Goal: Task Accomplishment & Management: Complete application form

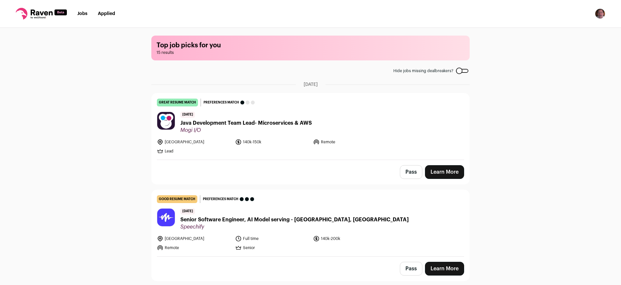
click at [282, 123] on span "Java Development Team Lead- Microservices & AWS" at bounding box center [245, 123] width 131 height 8
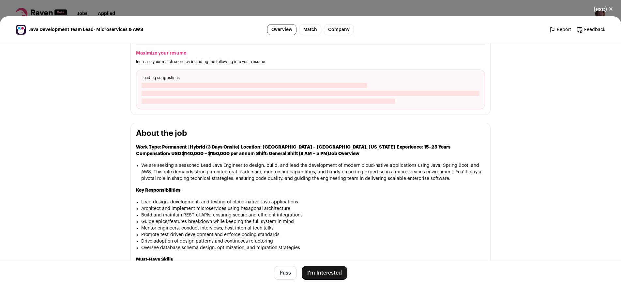
scroll to position [241, 0]
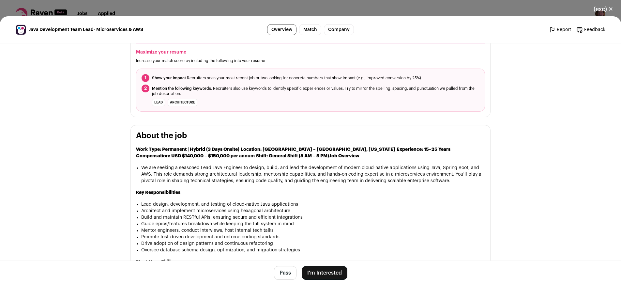
click at [282, 268] on button "Pass" at bounding box center [285, 273] width 23 height 14
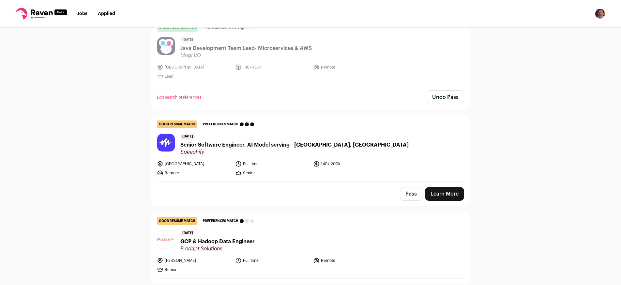
scroll to position [75, 0]
click at [268, 144] on span "Senior Software Engineer, AI Model serving - [GEOGRAPHIC_DATA], [GEOGRAPHIC_DAT…" at bounding box center [294, 145] width 228 height 8
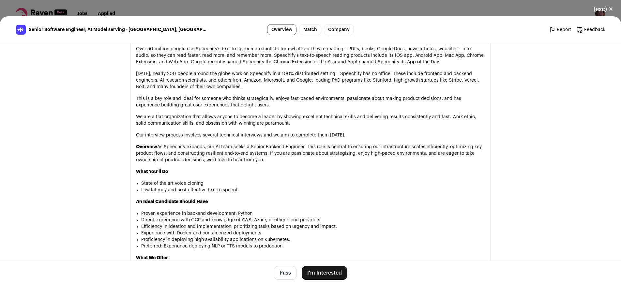
scroll to position [411, 0]
click at [284, 273] on button "Pass" at bounding box center [285, 273] width 23 height 14
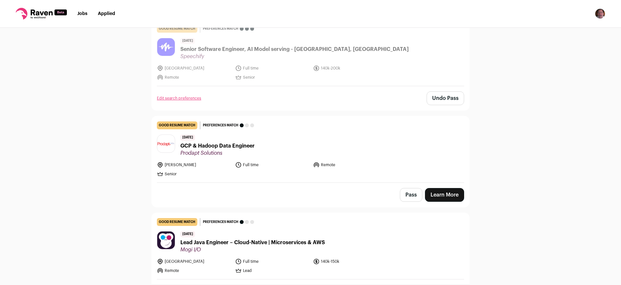
scroll to position [171, 0]
click at [407, 195] on button "Pass" at bounding box center [411, 195] width 23 height 14
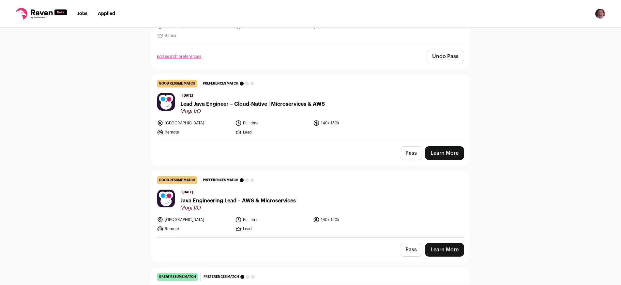
scroll to position [307, 0]
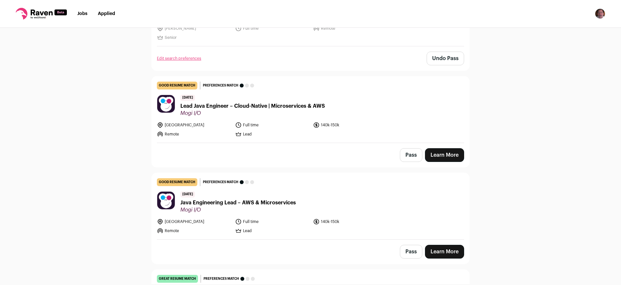
click at [264, 107] on span "Lead Java Engineer – Cloud-Native | Microservices & AWS" at bounding box center [252, 106] width 144 height 8
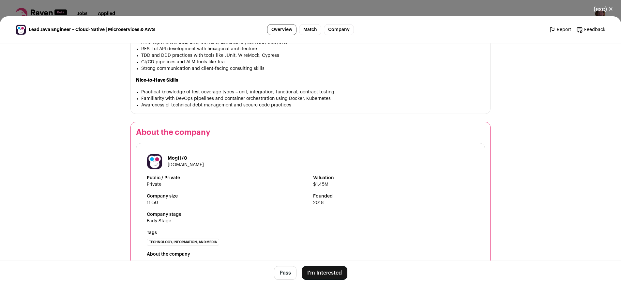
scroll to position [533, 0]
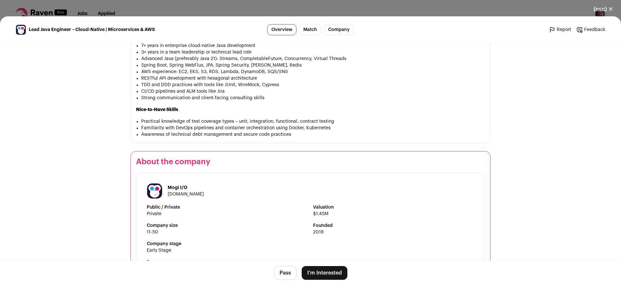
scroll to position [467, 0]
click at [311, 245] on strong "Company stage" at bounding box center [310, 243] width 327 height 7
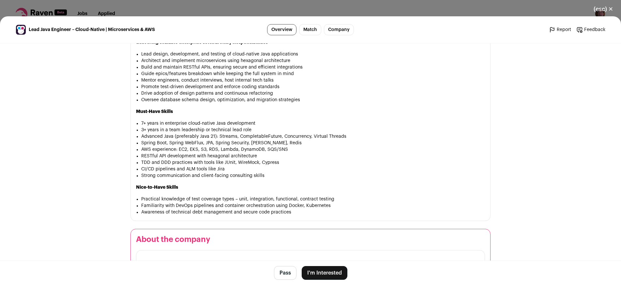
scroll to position [389, 0]
click at [601, 8] on button "(esc) ✕" at bounding box center [603, 9] width 35 height 14
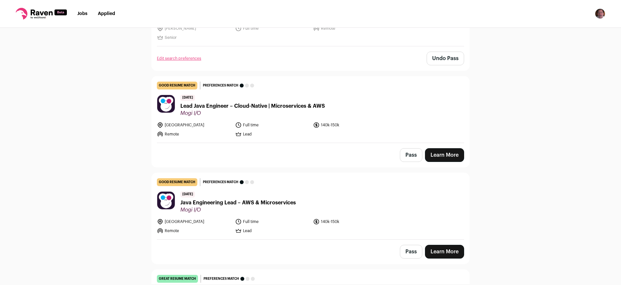
click at [407, 154] on button "Pass" at bounding box center [411, 155] width 23 height 14
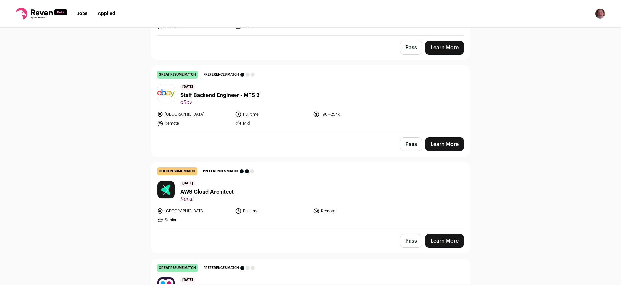
scroll to position [511, 0]
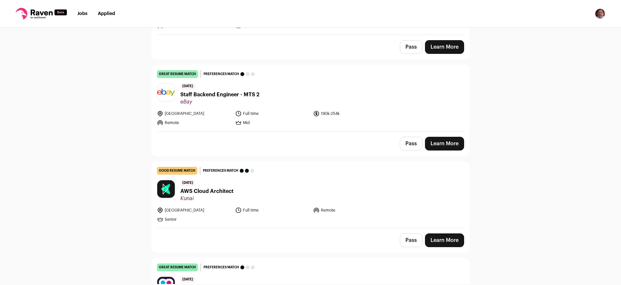
click at [225, 94] on span "Staff Backend Engineer - MTS 2" at bounding box center [219, 95] width 79 height 8
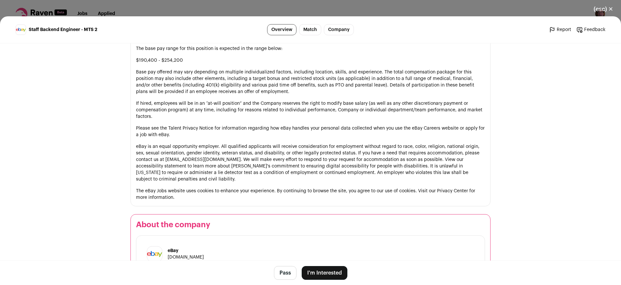
scroll to position [625, 0]
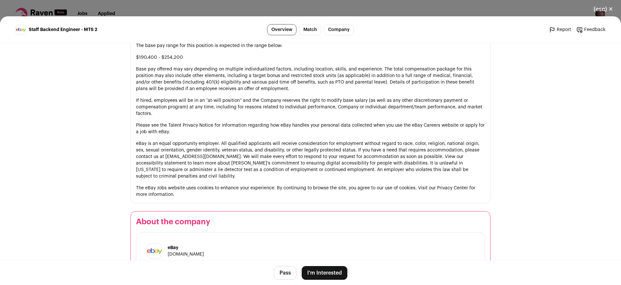
click at [323, 277] on button "I'm Interested" at bounding box center [325, 273] width 46 height 14
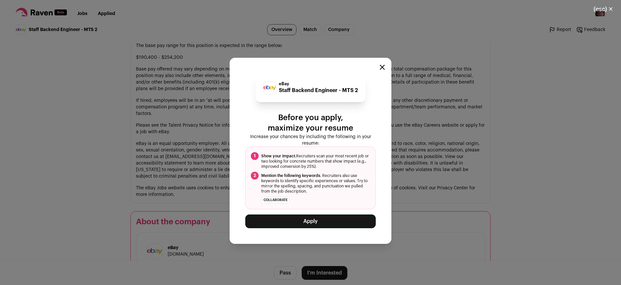
click at [302, 223] on button "Apply" at bounding box center [310, 221] width 130 height 14
